Goal: Transaction & Acquisition: Book appointment/travel/reservation

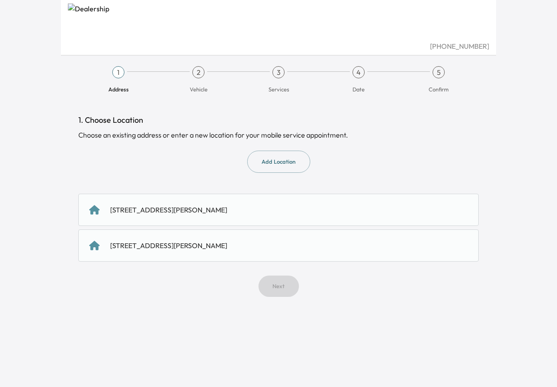
click at [227, 211] on div "[STREET_ADDRESS][PERSON_NAME]" at bounding box center [168, 210] width 117 height 10
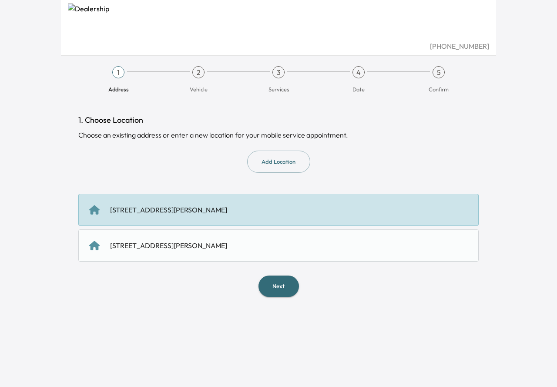
click at [287, 288] on button "Next" at bounding box center [279, 286] width 41 height 21
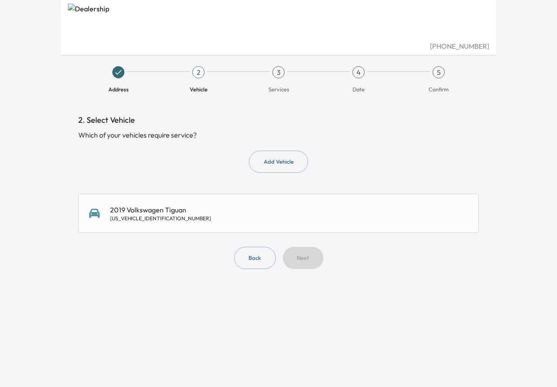
click at [275, 162] on button "Add Vehicle" at bounding box center [278, 162] width 59 height 22
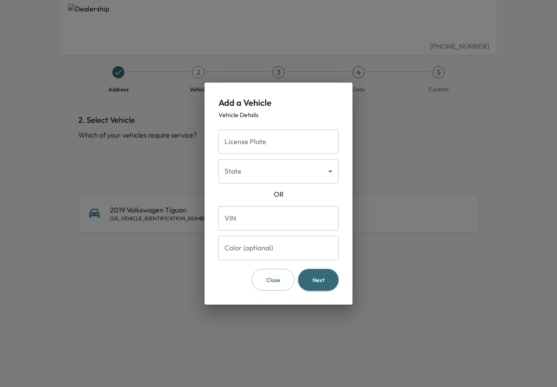
click at [122, 168] on div at bounding box center [278, 193] width 557 height 387
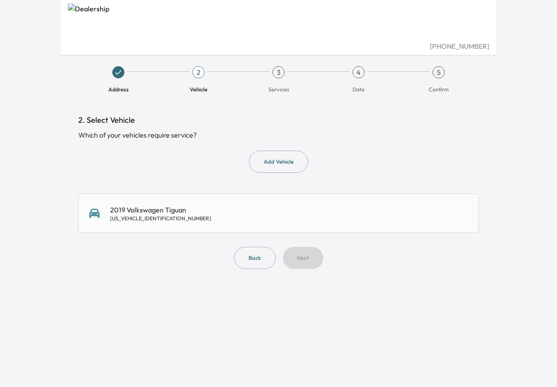
click at [311, 257] on div "Back Next" at bounding box center [278, 258] width 401 height 22
click at [146, 216] on div "3VV1B7AX6KM194053" at bounding box center [160, 218] width 101 height 7
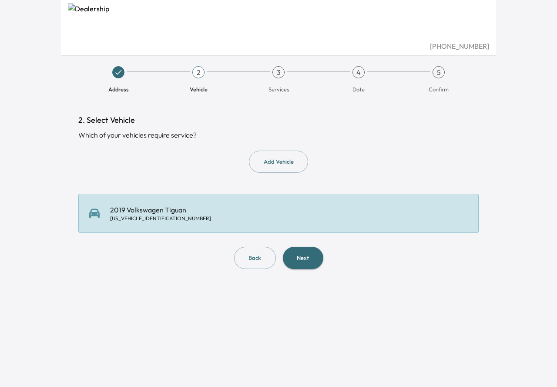
click at [307, 267] on button "Next" at bounding box center [303, 258] width 41 height 22
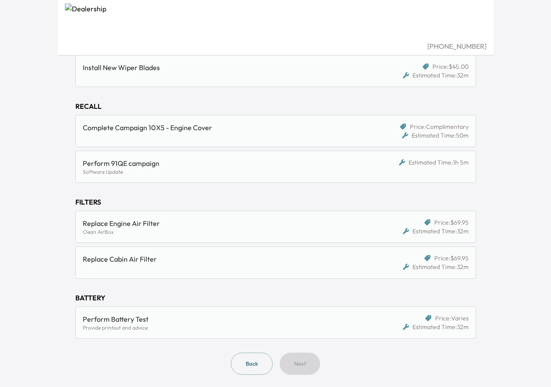
scroll to position [256, 0]
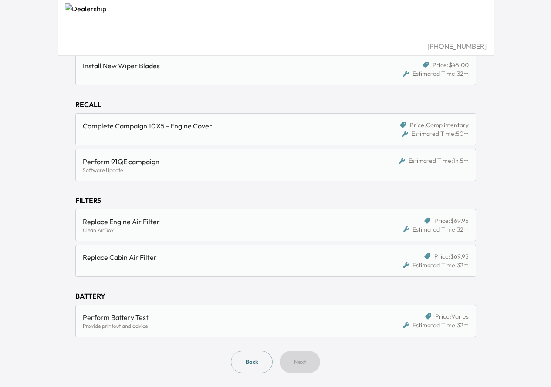
click at [122, 225] on div "Replace Engine Air Filter" at bounding box center [224, 221] width 283 height 10
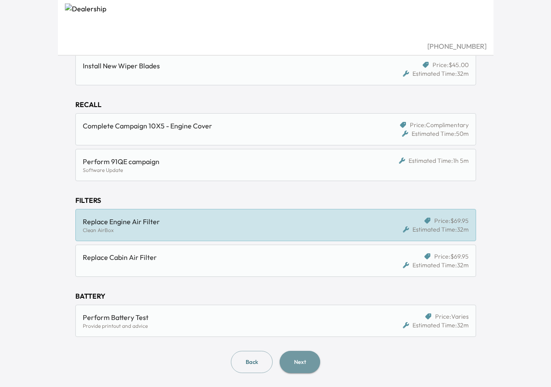
click at [297, 362] on button "Next" at bounding box center [300, 362] width 41 height 22
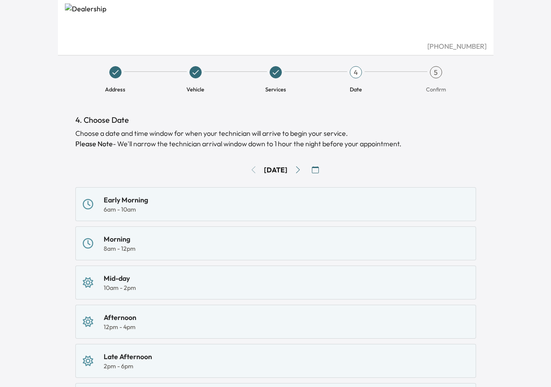
click at [319, 172] on icon "button" at bounding box center [315, 169] width 7 height 7
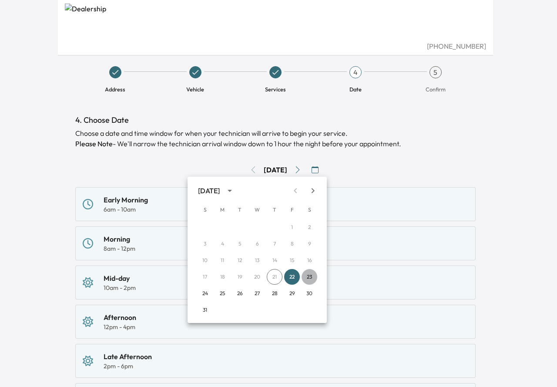
click at [311, 278] on button "23" at bounding box center [310, 277] width 16 height 16
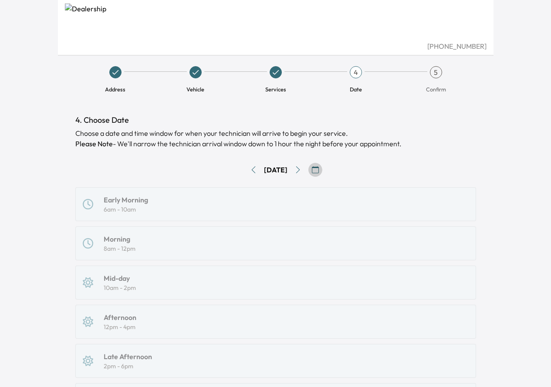
click at [319, 170] on icon "button" at bounding box center [315, 169] width 7 height 7
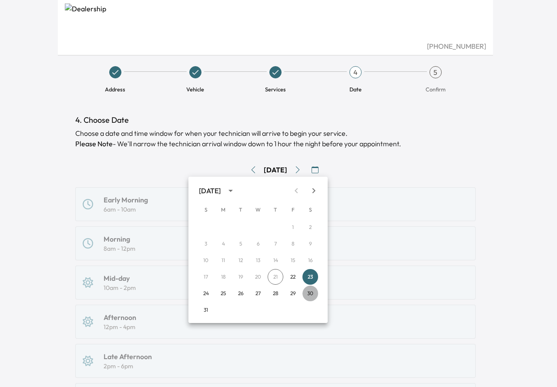
click at [311, 292] on button "30" at bounding box center [311, 294] width 16 height 16
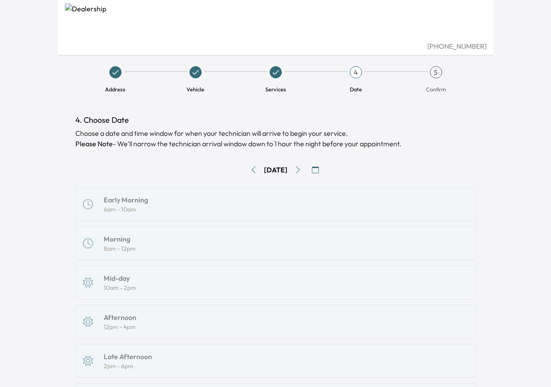
click at [139, 203] on div "Early Morning 6am - 10am Morning 8am - 12pm Mid-day 10am - 2pm Afternoon 12pm -…" at bounding box center [275, 321] width 401 height 269
click at [140, 209] on div "Early Morning 6am - 10am Morning 8am - 12pm Mid-day 10am - 2pm Afternoon 12pm -…" at bounding box center [275, 321] width 401 height 269
click at [276, 171] on div "Sat, Aug 30" at bounding box center [276, 170] width 24 height 10
click at [319, 170] on icon "button" at bounding box center [315, 169] width 7 height 7
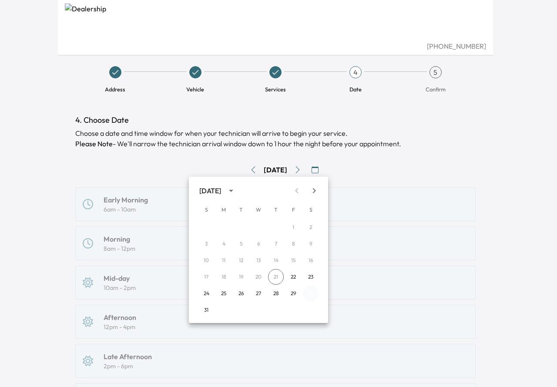
click at [313, 293] on button "30" at bounding box center [311, 294] width 16 height 16
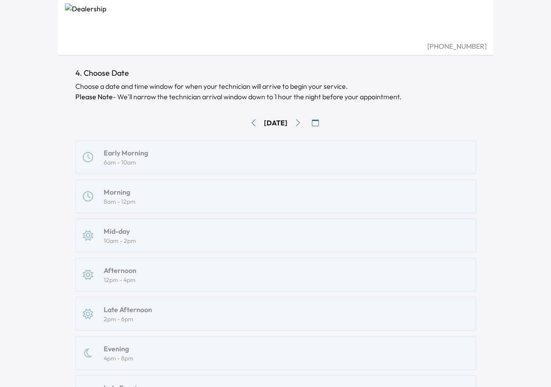
scroll to position [44, 0]
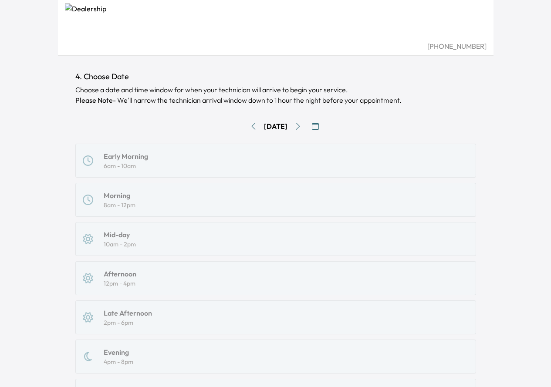
click at [122, 162] on div "Early Morning 6am - 10am Morning 8am - 12pm Mid-day 10am - 2pm Afternoon 12pm -…" at bounding box center [275, 278] width 401 height 269
click at [119, 206] on div "Early Morning 6am - 10am Morning 8am - 12pm Mid-day 10am - 2pm Afternoon 12pm -…" at bounding box center [275, 278] width 401 height 269
click at [250, 128] on icon "Go to previous day" at bounding box center [253, 126] width 7 height 7
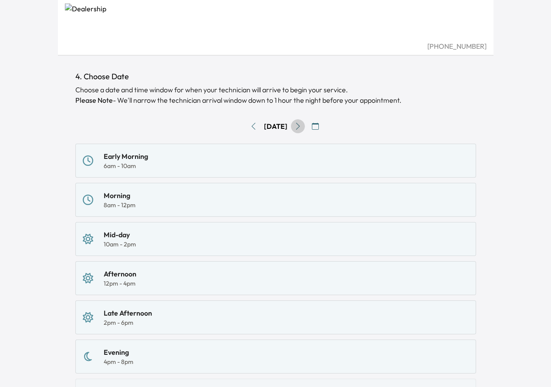
click at [301, 125] on icon "Go to next day" at bounding box center [297, 126] width 7 height 7
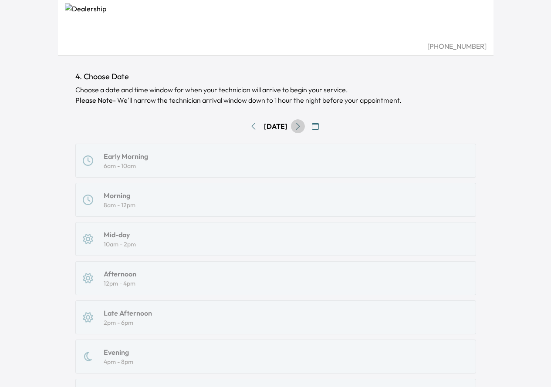
click at [301, 126] on icon "Go to next day" at bounding box center [297, 126] width 7 height 7
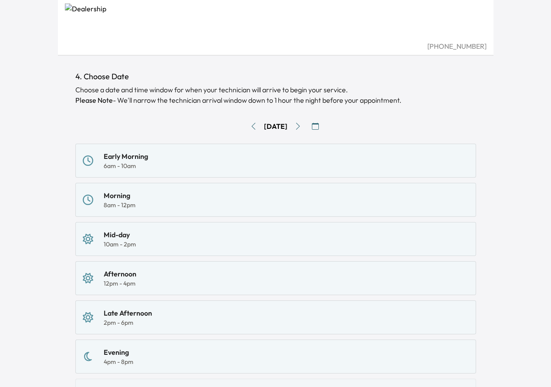
click at [250, 125] on icon "Go to previous day" at bounding box center [253, 126] width 7 height 7
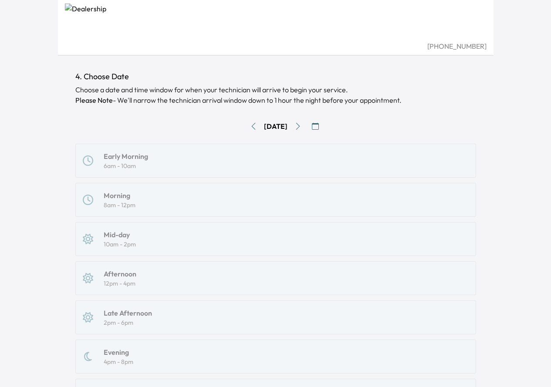
click at [250, 127] on icon "Go to previous day" at bounding box center [253, 126] width 7 height 7
click at [251, 127] on icon "Go to previous day" at bounding box center [253, 126] width 4 height 7
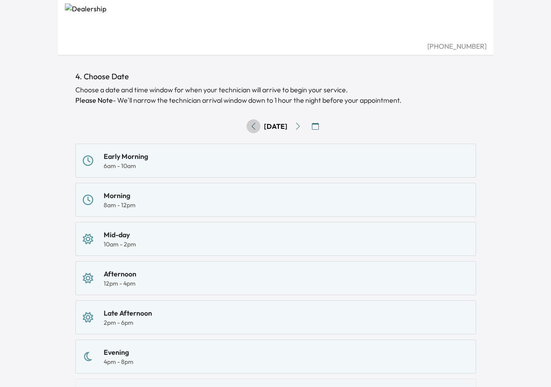
click at [250, 127] on icon "Go to previous day" at bounding box center [253, 126] width 7 height 7
click at [319, 127] on icon "button" at bounding box center [315, 126] width 7 height 7
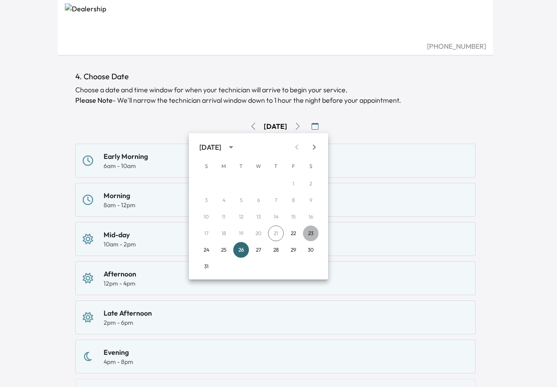
click at [313, 235] on button "23" at bounding box center [311, 234] width 16 height 16
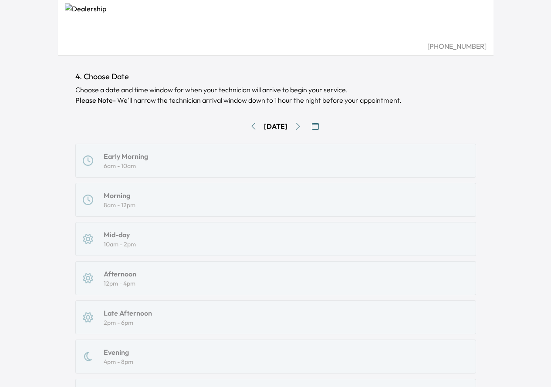
click at [124, 166] on div "Early Morning 6am - 10am Morning 8am - 12pm Mid-day 10am - 2pm Afternoon 12pm -…" at bounding box center [275, 278] width 401 height 269
click at [280, 125] on div "Sat, Aug 23" at bounding box center [276, 126] width 24 height 10
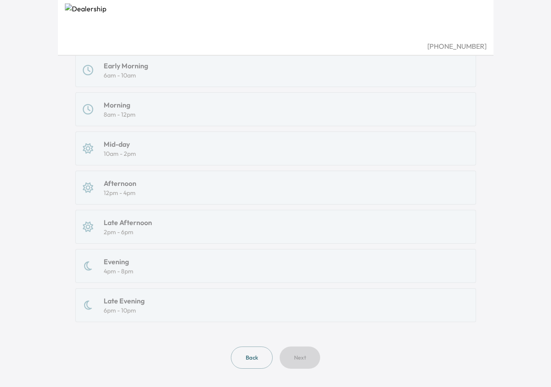
scroll to position [144, 0]
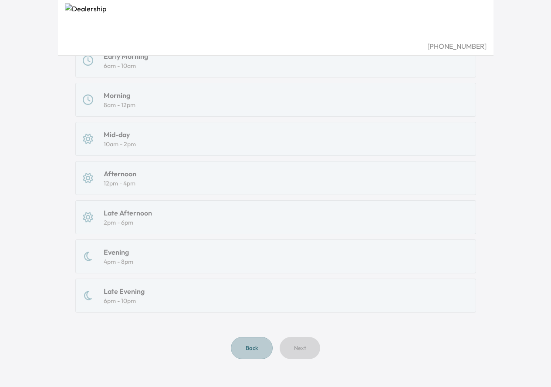
click at [245, 353] on button "Back" at bounding box center [252, 348] width 42 height 22
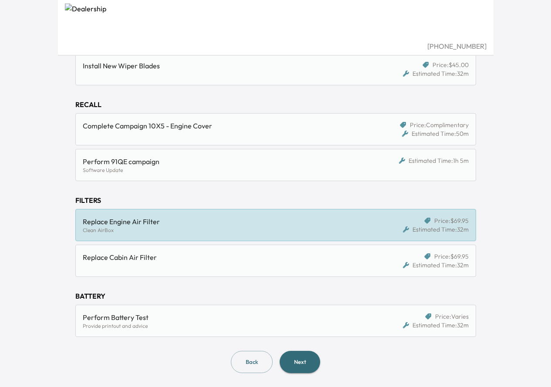
click at [312, 365] on button "Next" at bounding box center [300, 362] width 41 height 22
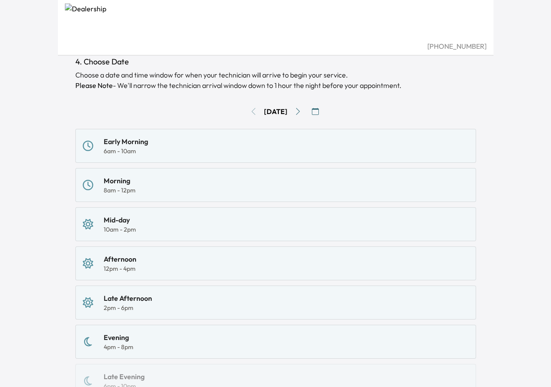
scroll to position [144, 0]
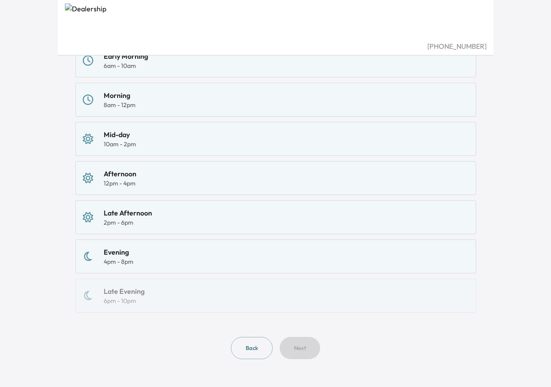
click at [127, 219] on div "2pm - 6pm" at bounding box center [128, 222] width 48 height 9
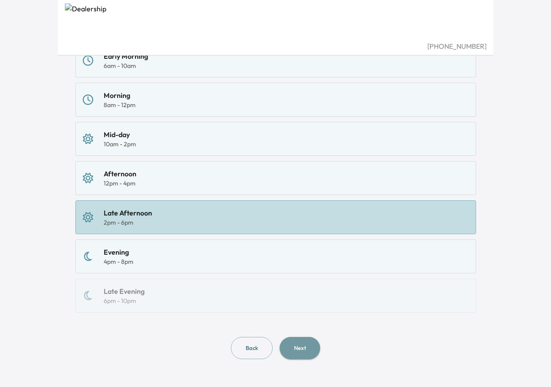
click at [303, 350] on button "Next" at bounding box center [300, 348] width 41 height 22
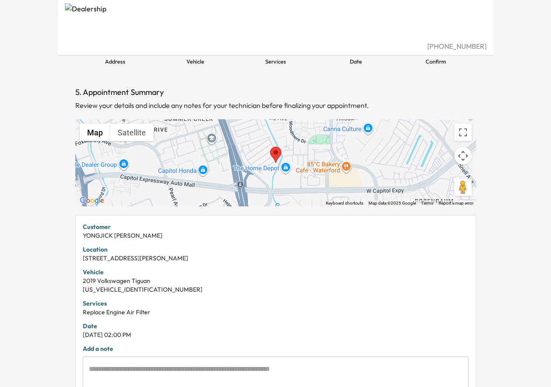
scroll to position [44, 0]
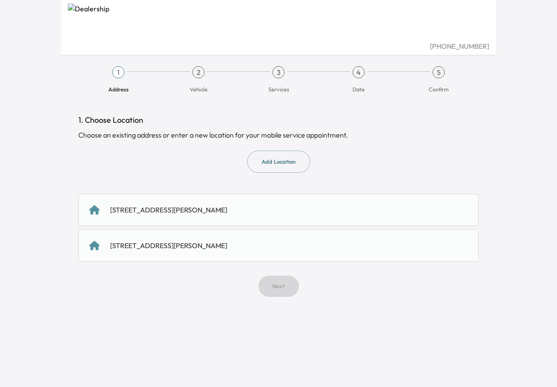
click at [267, 163] on button "Add Location" at bounding box center [278, 162] width 63 height 22
